Goal: Task Accomplishment & Management: Use online tool/utility

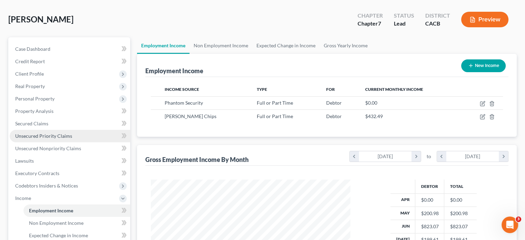
scroll to position [176, 0]
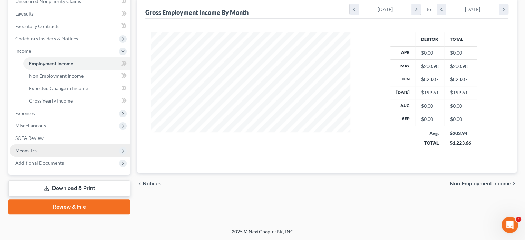
click at [37, 153] on span "Means Test" at bounding box center [27, 150] width 24 height 6
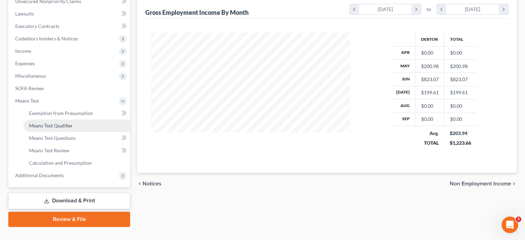
click at [55, 129] on link "Means Test Qualifier" at bounding box center [76, 125] width 107 height 12
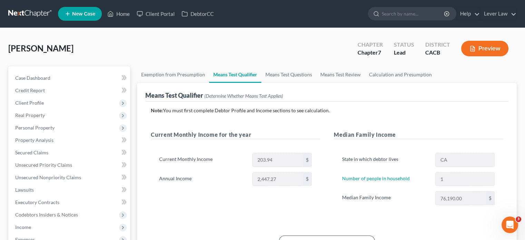
click at [89, 13] on span "New Case" at bounding box center [83, 13] width 23 height 5
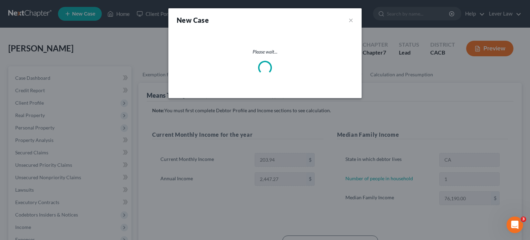
select select "7"
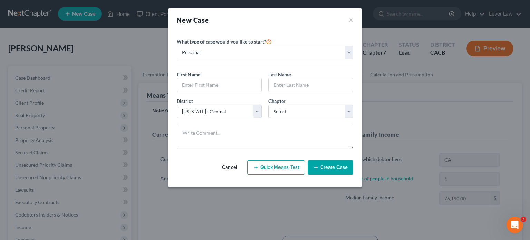
click at [278, 169] on button "Quick Means Test" at bounding box center [276, 167] width 58 height 14
select select "4"
select select "0"
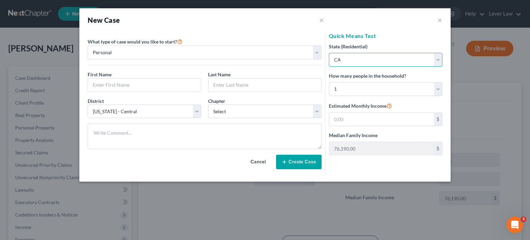
click at [358, 63] on select "State [US_STATE] AK AR AZ CA CO CT DE DC [GEOGRAPHIC_DATA] [GEOGRAPHIC_DATA] GU…" at bounding box center [385, 60] width 113 height 14
select select "31"
click at [329, 53] on select "State [US_STATE] AK AR AZ CA CO CT DE DC [GEOGRAPHIC_DATA] [GEOGRAPHIC_DATA] GU…" at bounding box center [385, 60] width 113 height 14
type input "67,756.00"
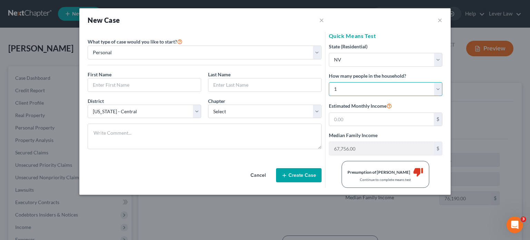
click at [348, 90] on select "Select 1 2 3 4 5 6 7 8 9 10 11 12 13 14 15 16 17 18 19 20" at bounding box center [385, 89] width 113 height 14
select select "3"
click at [329, 82] on select "Select 1 2 3 4 5 6 7 8 9 10 11 12 13 14 15 16 17 18 19 20" at bounding box center [385, 89] width 113 height 14
type input "107,013.00"
click at [437, 20] on button "×" at bounding box center [439, 20] width 5 height 8
